Goal: Task Accomplishment & Management: Use online tool/utility

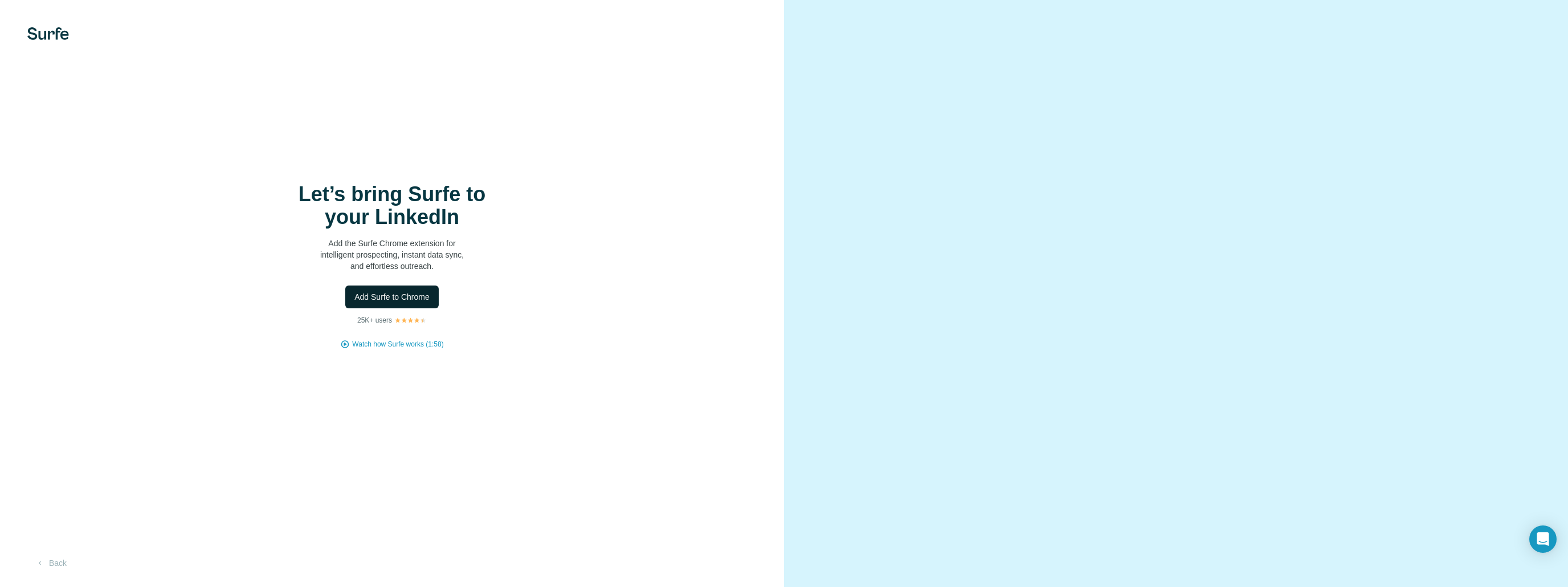
click at [410, 298] on span "Add Surfe to Chrome" at bounding box center [392, 297] width 75 height 12
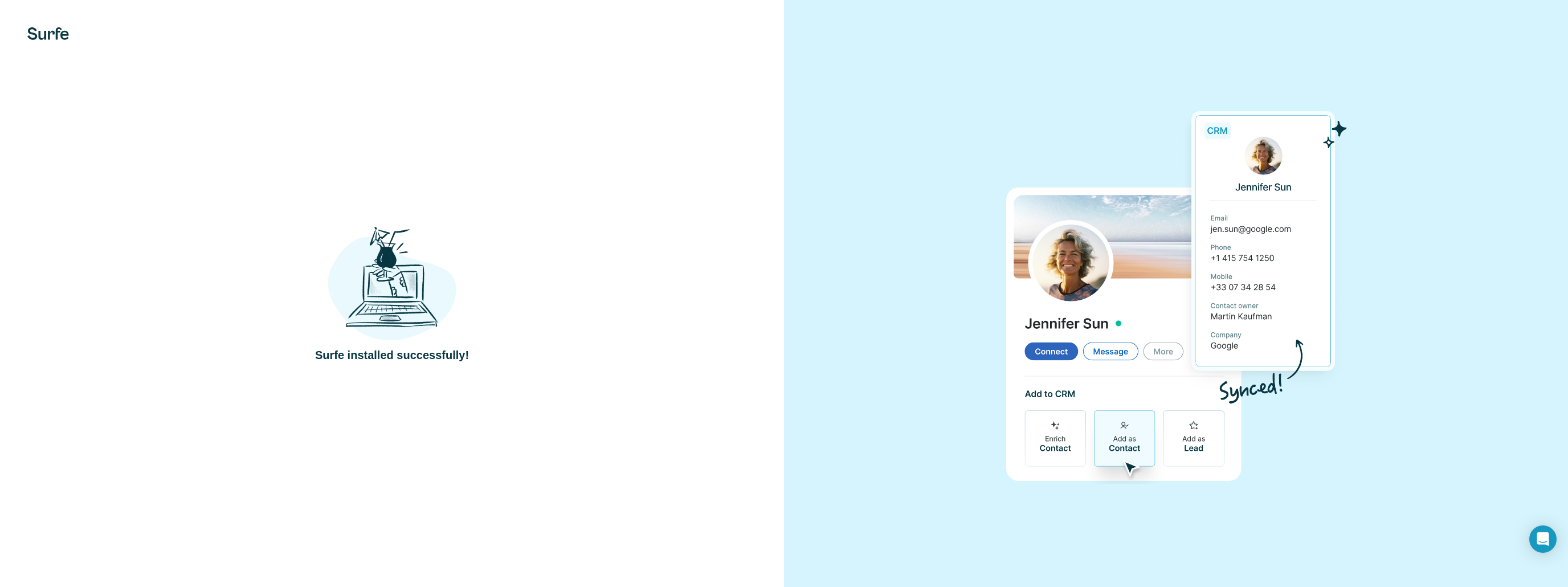
click at [1007, 150] on img at bounding box center [1176, 293] width 341 height 381
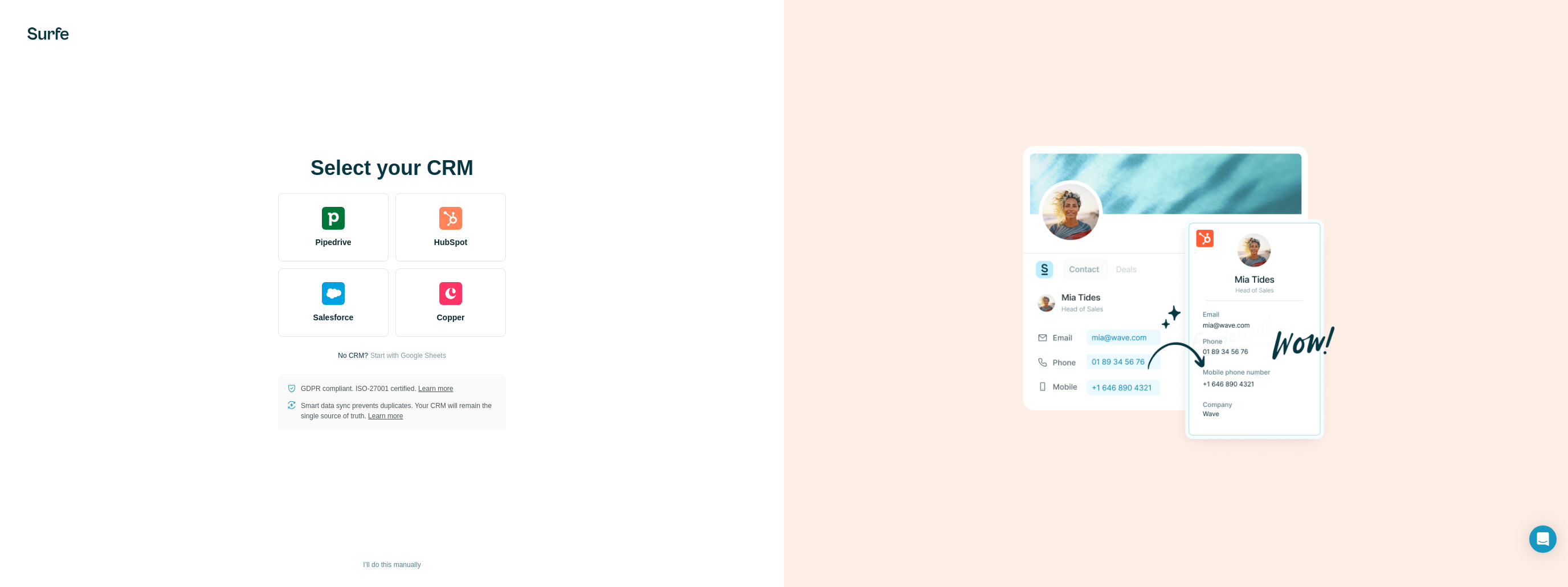
click at [474, 186] on div "Select your CRM Pipedrive HubSpot Salesforce Copper No CRM? Start with Google S…" at bounding box center [391, 293] width 738 height 273
click at [461, 201] on div "HubSpot" at bounding box center [451, 227] width 111 height 68
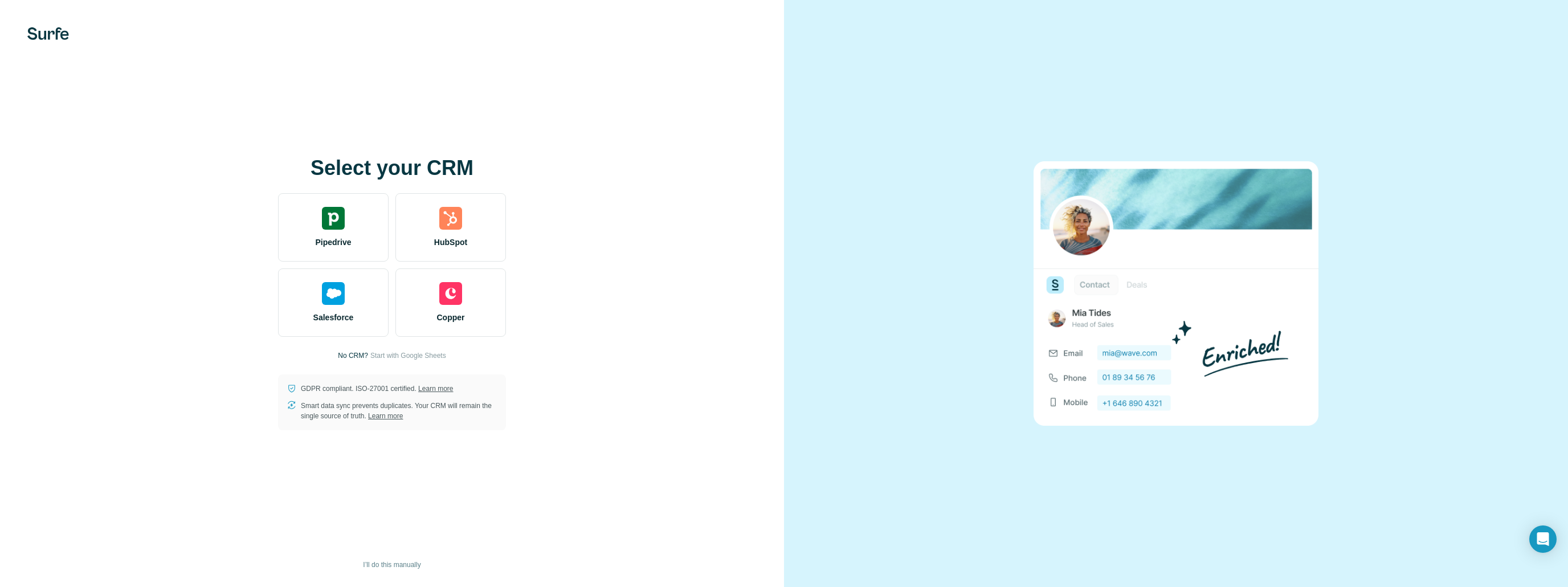
click at [690, 284] on div "Select your CRM Pipedrive HubSpot Salesforce Copper No CRM? Start with Google S…" at bounding box center [391, 293] width 738 height 273
click at [391, 354] on span "Start with Google Sheets" at bounding box center [408, 356] width 75 height 10
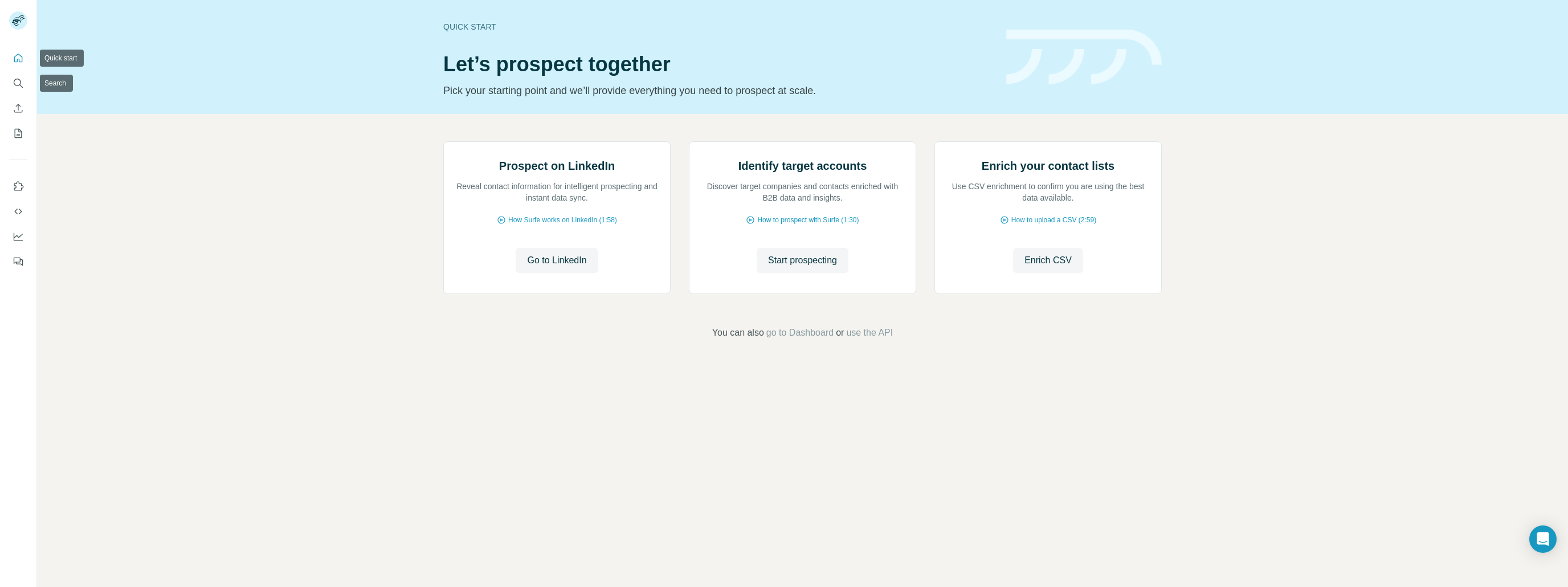
click at [4, 76] on div at bounding box center [18, 156] width 37 height 231
click at [13, 85] on icon "Search" at bounding box center [18, 83] width 12 height 12
click at [19, 111] on icon "Enrich CSV" at bounding box center [18, 108] width 12 height 12
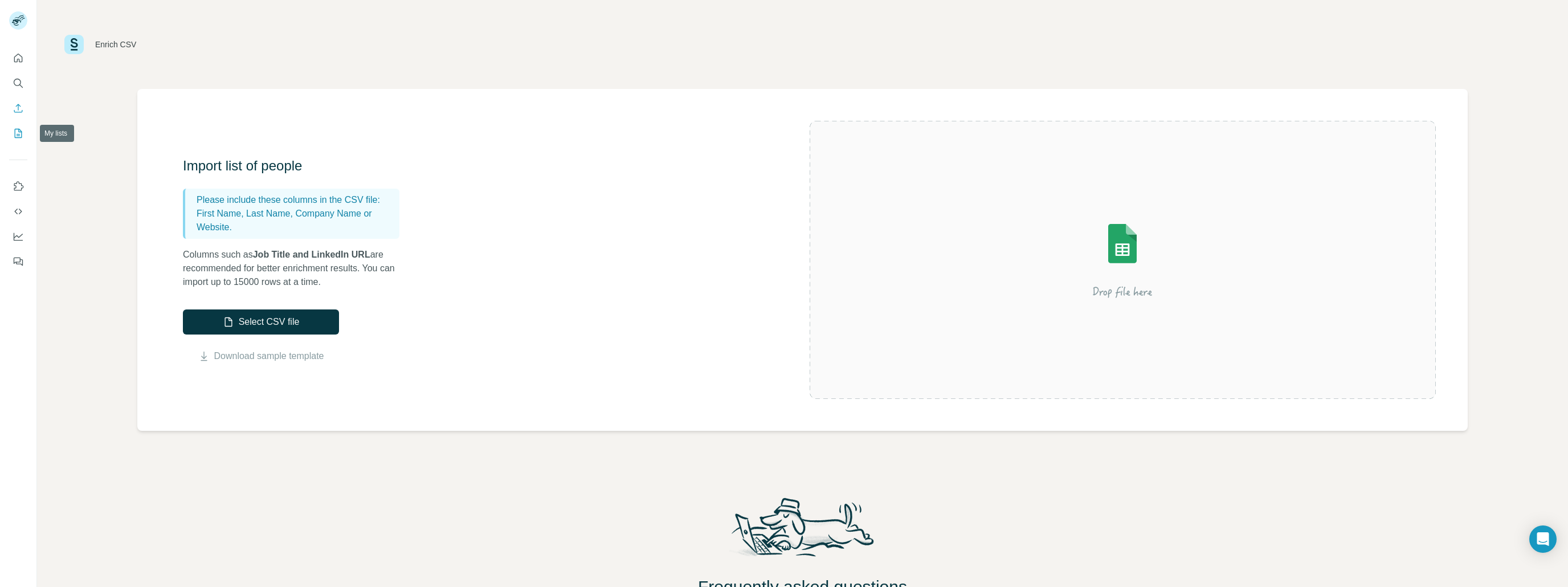
click at [21, 135] on icon "My lists" at bounding box center [18, 133] width 12 height 12
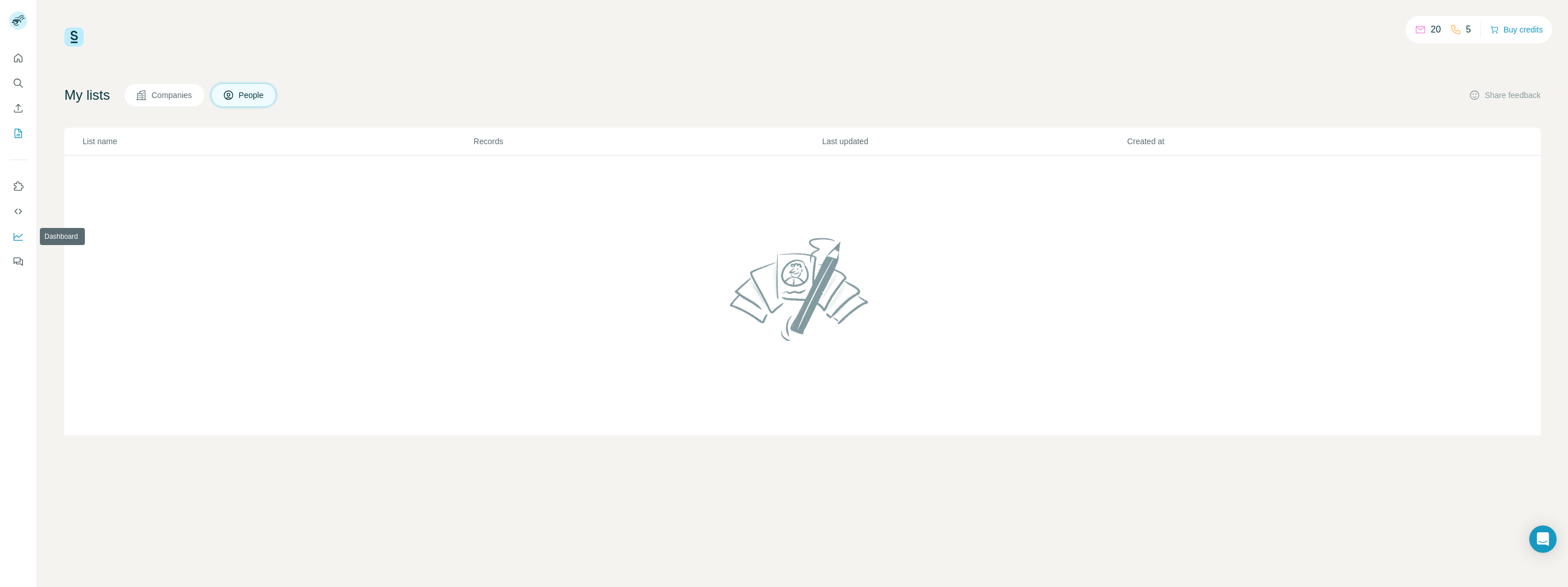
click at [23, 237] on icon "Dashboard" at bounding box center [18, 236] width 12 height 12
click at [16, 57] on icon "Quick start" at bounding box center [18, 58] width 12 height 12
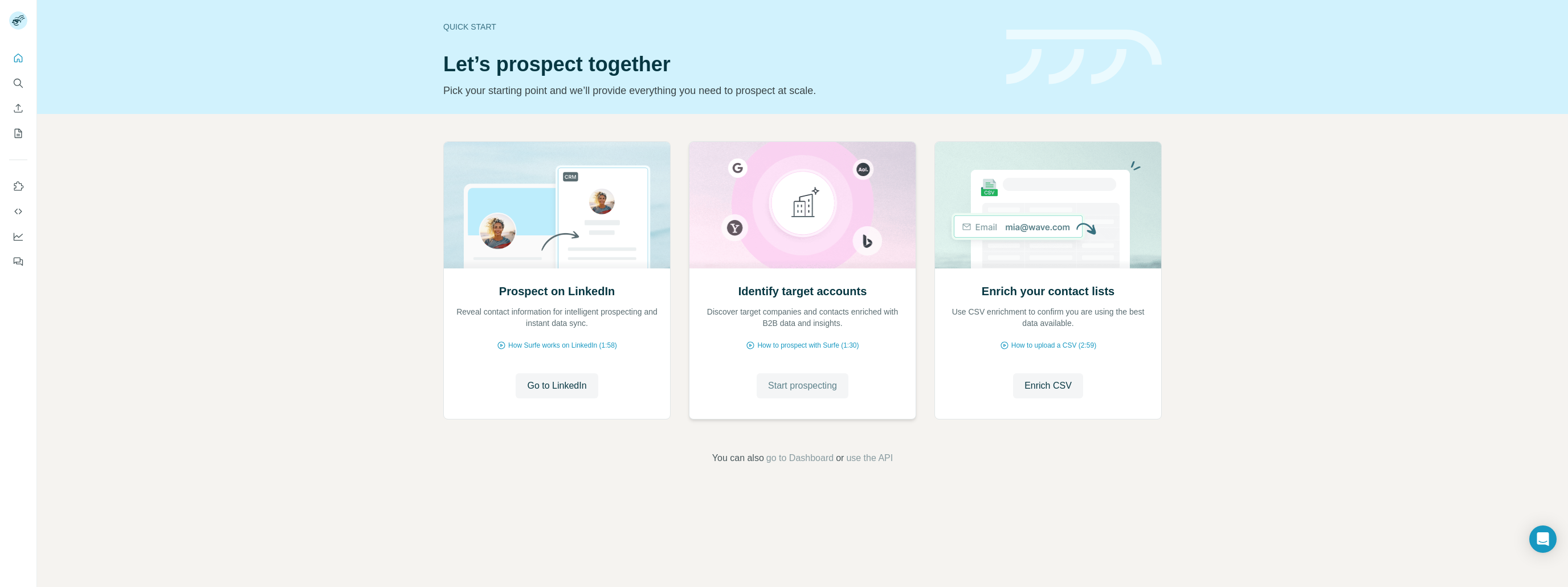
click at [782, 395] on button "Start prospecting" at bounding box center [802, 385] width 92 height 25
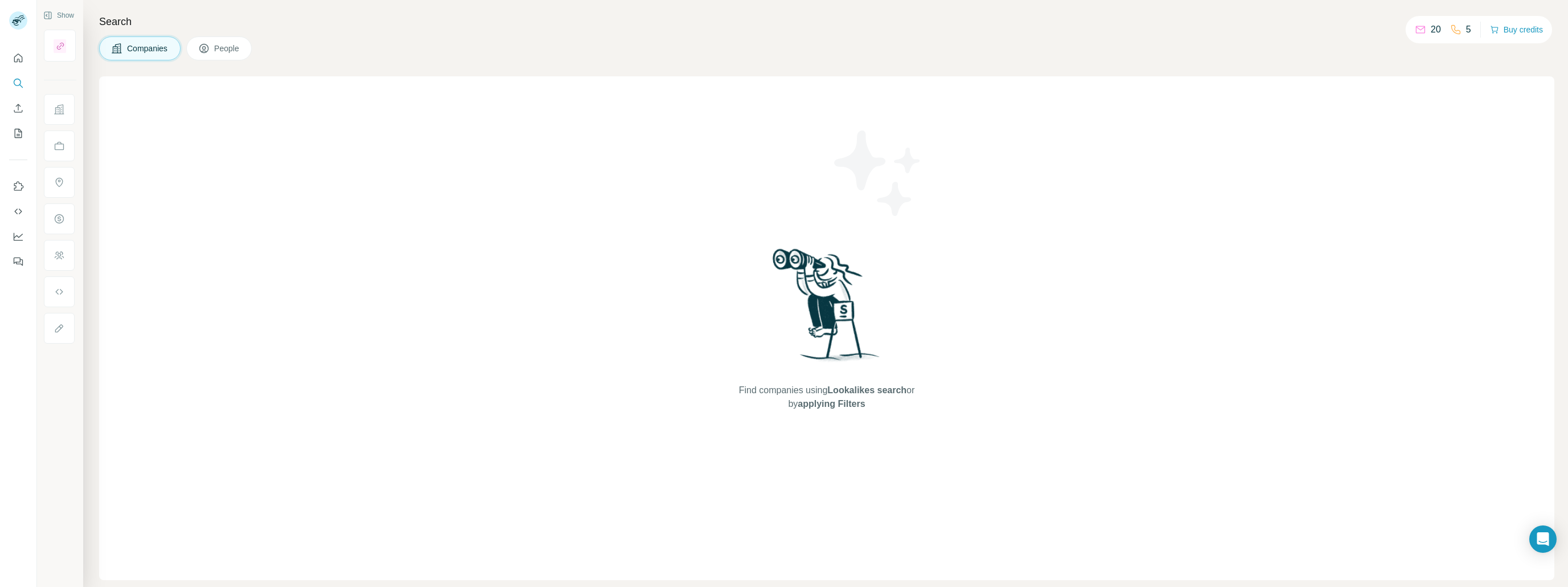
click at [763, 420] on div "Find companies using Lookalikes search or by applying Filters" at bounding box center [827, 328] width 205 height 504
click at [847, 394] on span "Lookalikes search" at bounding box center [867, 390] width 79 height 10
drag, startPoint x: 857, startPoint y: 403, endPoint x: 915, endPoint y: 412, distance: 58.7
click at [858, 404] on span "applying Filters" at bounding box center [831, 404] width 67 height 10
click at [1544, 538] on icon "Open Intercom Messenger" at bounding box center [1543, 539] width 13 height 15
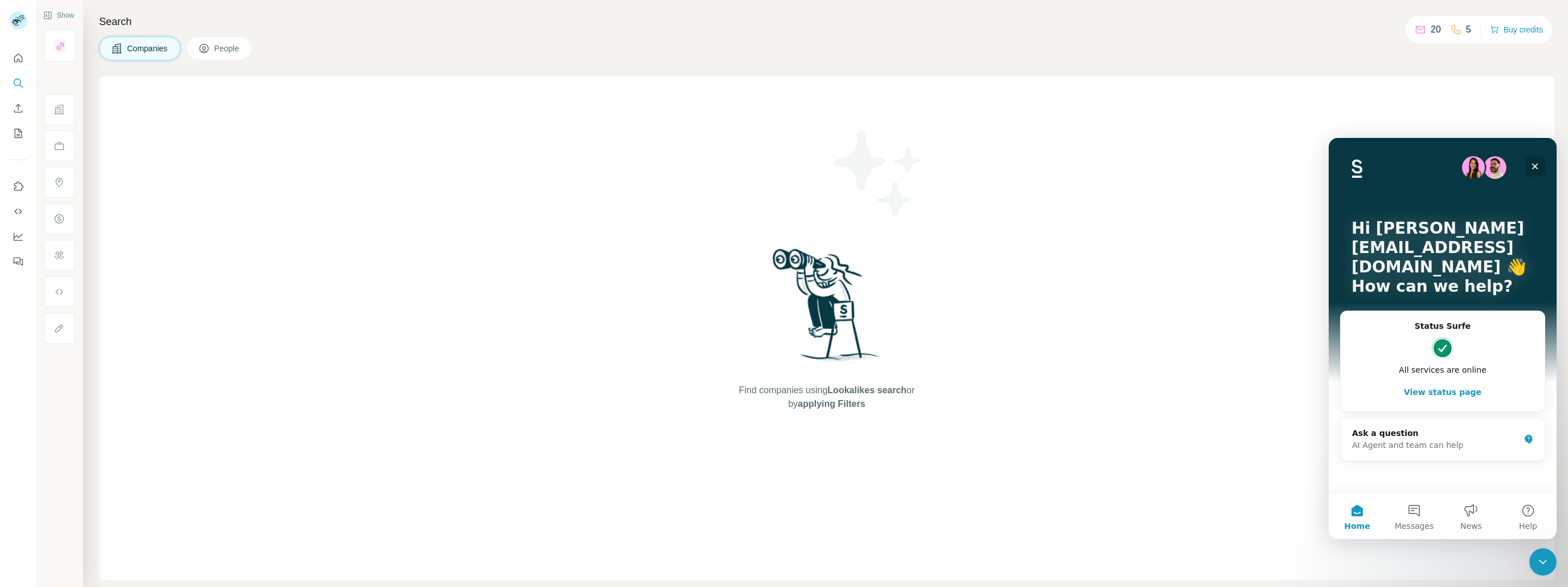
click at [1531, 166] on icon "Close" at bounding box center [1535, 166] width 9 height 9
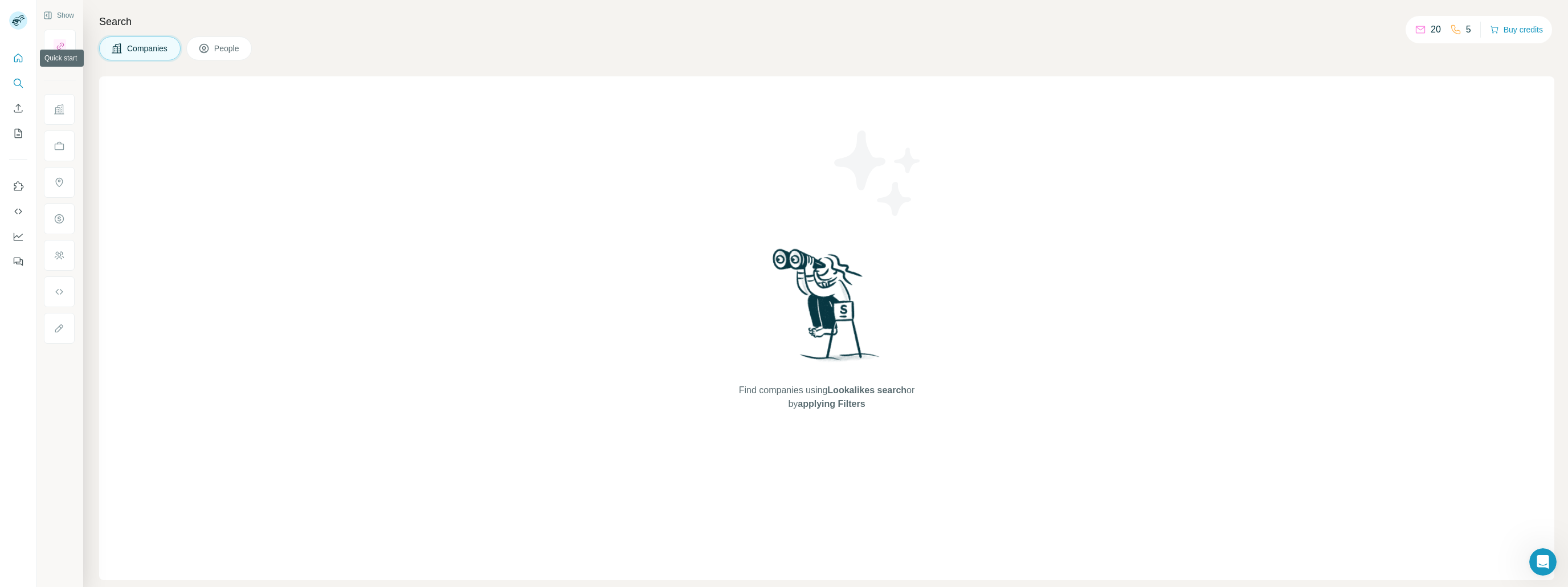
click at [16, 55] on icon "Quick start" at bounding box center [18, 58] width 9 height 9
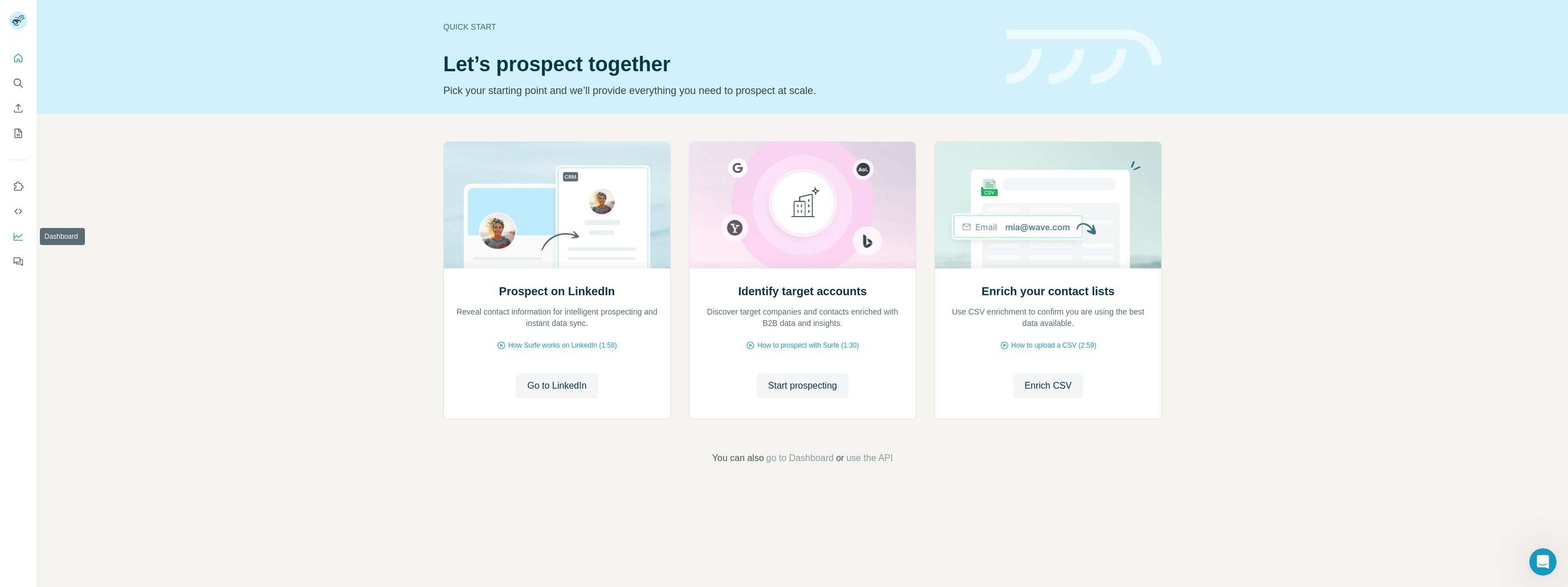
click at [16, 227] on button "Dashboard" at bounding box center [18, 237] width 18 height 21
